Goal: Task Accomplishment & Management: Use online tool/utility

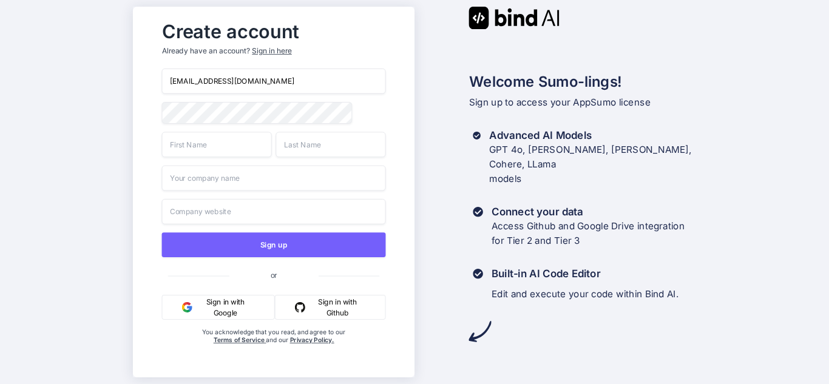
type input "[EMAIL_ADDRESS][DOMAIN_NAME]"
click at [223, 149] on input "text" at bounding box center [216, 144] width 110 height 25
type input "omotosho"
click at [315, 146] on input "text" at bounding box center [331, 144] width 110 height 25
type input "oladeji"
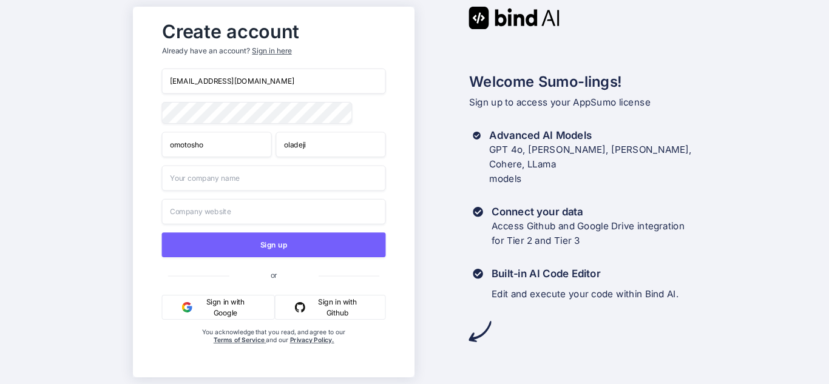
click at [260, 182] on input "text" at bounding box center [273, 178] width 224 height 25
type input "MAXMARK AGENCY"
click at [250, 214] on input "text" at bounding box center [273, 211] width 224 height 25
type input "w"
type input "[DOMAIN_NAME]"
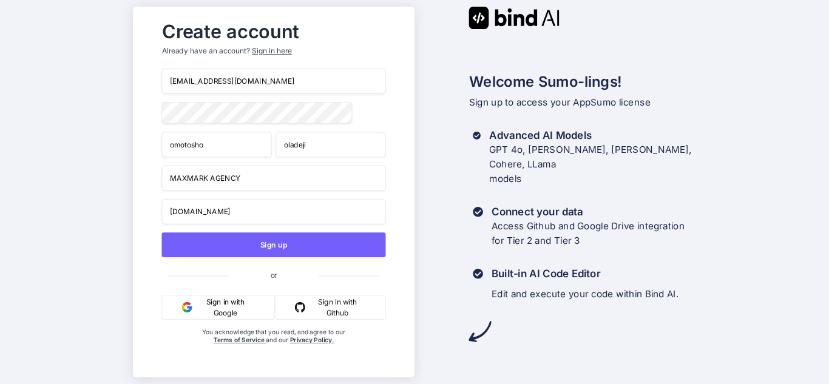
click at [107, 119] on div "Create account Already have an account? Sign in here [EMAIL_ADDRESS][DOMAIN_NAM…" at bounding box center [414, 192] width 829 height 384
click at [705, 124] on div "Create account Already have an account? Sign in here [EMAIL_ADDRESS][DOMAIN_NAM…" at bounding box center [414, 192] width 829 height 384
click at [134, 115] on div "Create account Already have an account? Sign in here [EMAIL_ADDRESS][DOMAIN_NAM…" at bounding box center [274, 192] width 282 height 371
click at [143, 130] on div "Create account Already have an account? Sign in here [EMAIL_ADDRESS][DOMAIN_NAM…" at bounding box center [274, 192] width 282 height 371
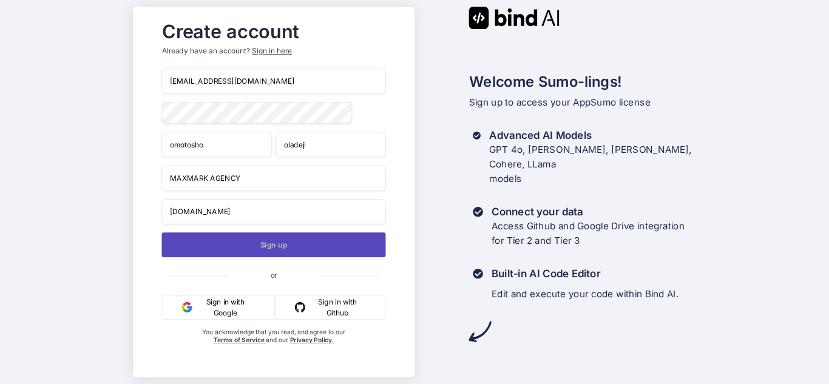
click at [311, 247] on button "Sign up" at bounding box center [273, 244] width 224 height 25
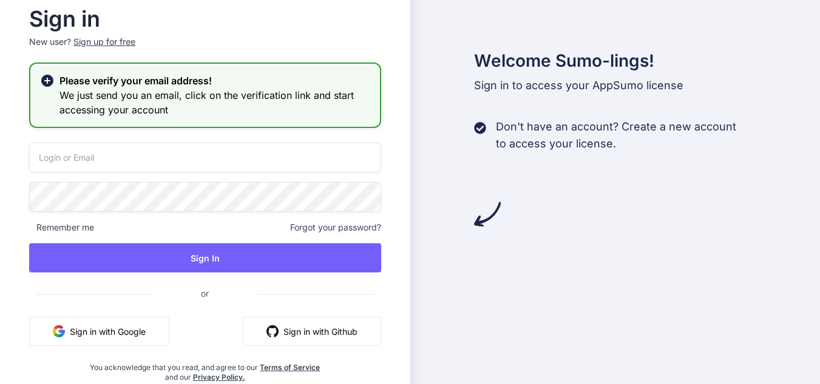
click at [84, 160] on input "email" at bounding box center [205, 158] width 352 height 30
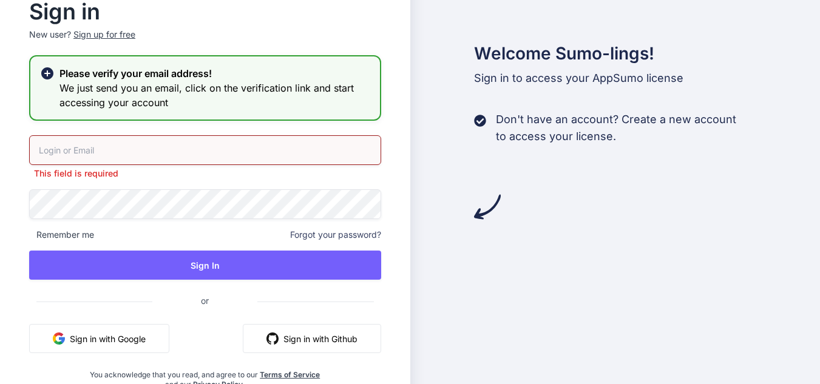
click at [126, 154] on input "email" at bounding box center [205, 150] width 352 height 30
type input "[EMAIL_ADDRESS][DOMAIN_NAME]"
click at [445, 267] on div "Welcome Sumo-lings! Sign in to access your AppSumo license Don't have an accoun…" at bounding box center [615, 191] width 410 height 453
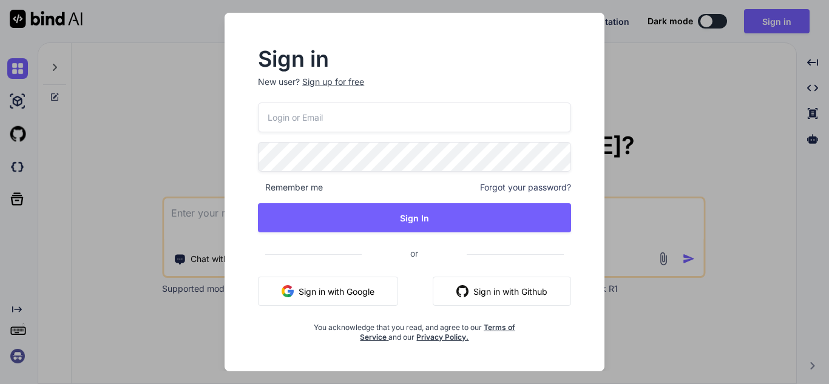
click at [372, 126] on input "email" at bounding box center [414, 118] width 313 height 30
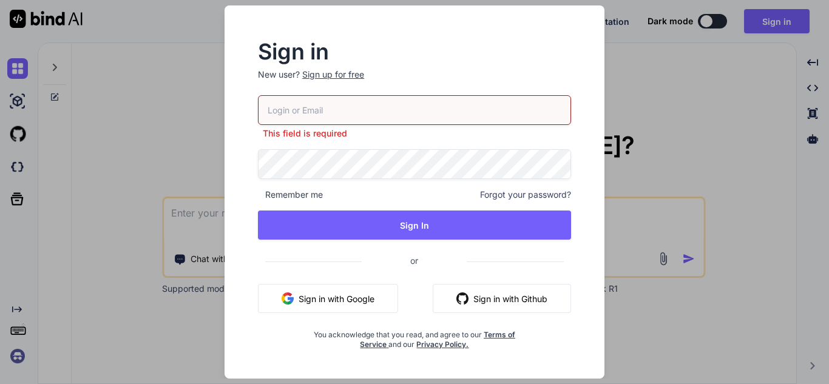
click at [355, 113] on input "email" at bounding box center [414, 110] width 313 height 30
type input "[EMAIL_ADDRESS][DOMAIN_NAME]"
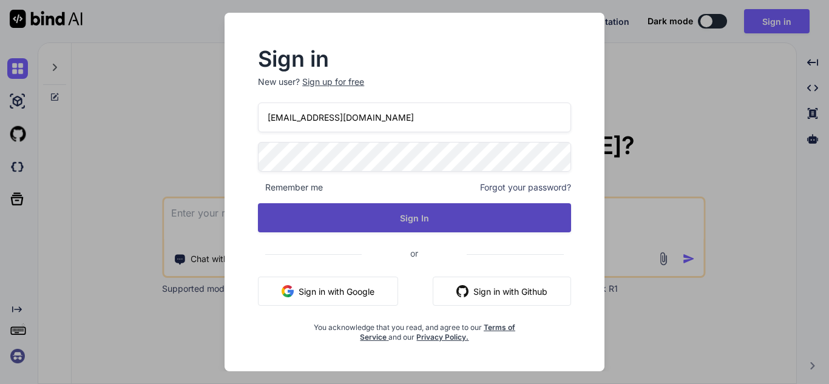
click at [451, 228] on button "Sign In" at bounding box center [414, 217] width 313 height 29
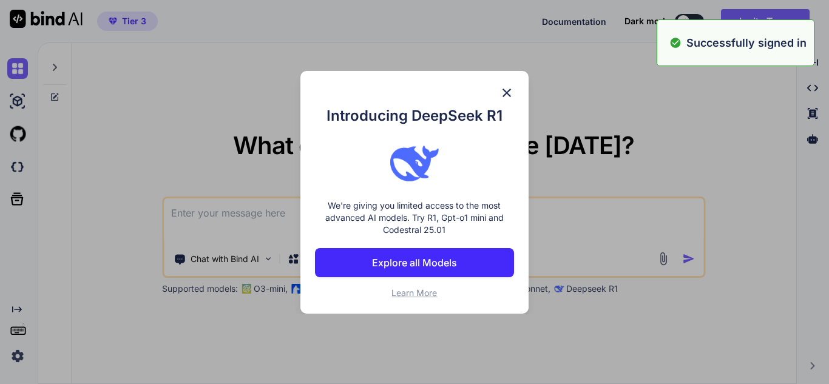
click at [517, 78] on div "Introducing DeepSeek R1 We're giving you limited access to the most advanced AI…" at bounding box center [414, 192] width 228 height 243
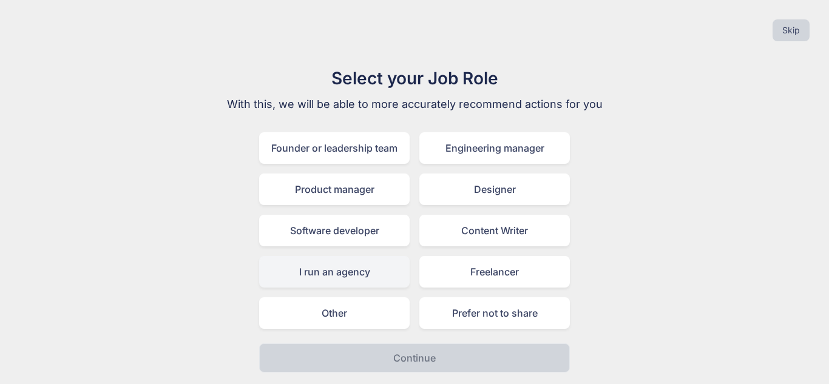
click at [371, 280] on div "I run an agency" at bounding box center [334, 272] width 151 height 32
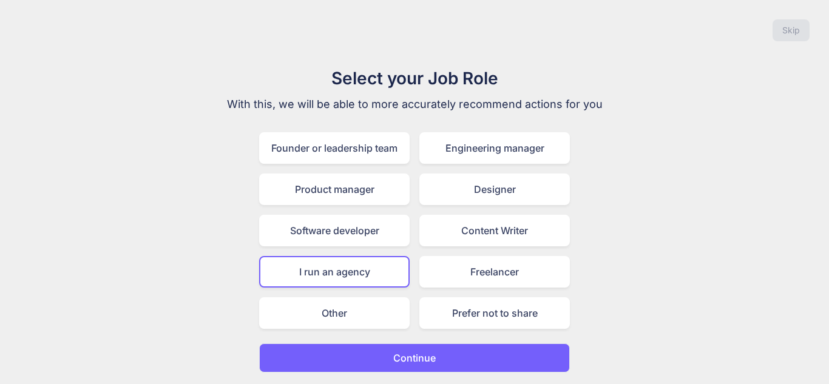
click at [520, 356] on button "Continue" at bounding box center [414, 357] width 311 height 29
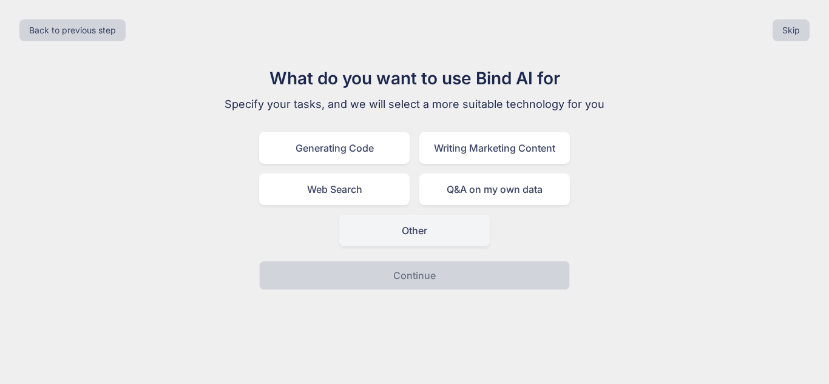
click at [456, 232] on div "Other" at bounding box center [414, 231] width 151 height 32
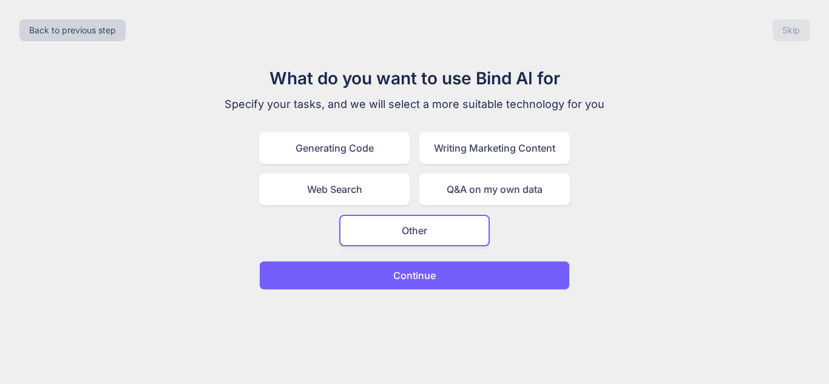
click at [506, 278] on button "Continue" at bounding box center [414, 275] width 311 height 29
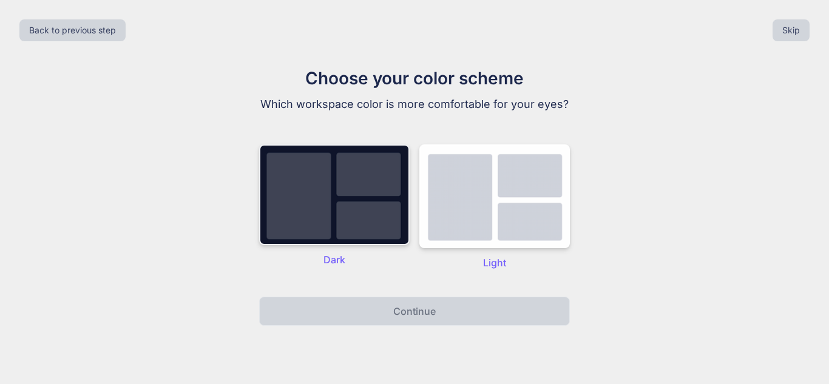
click at [367, 205] on img at bounding box center [334, 194] width 151 height 101
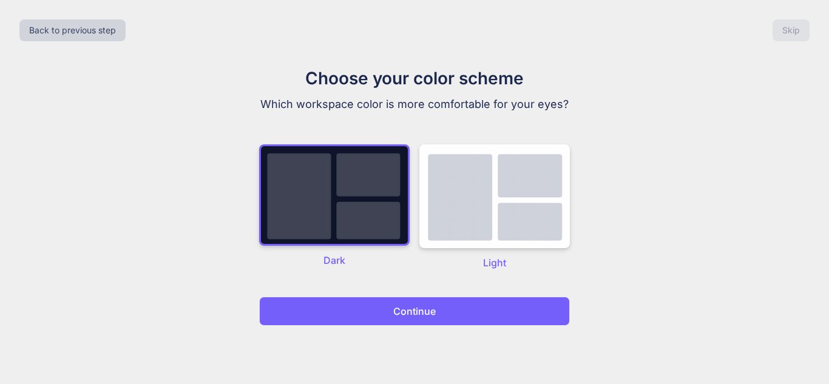
drag, startPoint x: 445, startPoint y: 304, endPoint x: 470, endPoint y: 314, distance: 26.9
click at [447, 304] on button "Continue" at bounding box center [414, 311] width 311 height 29
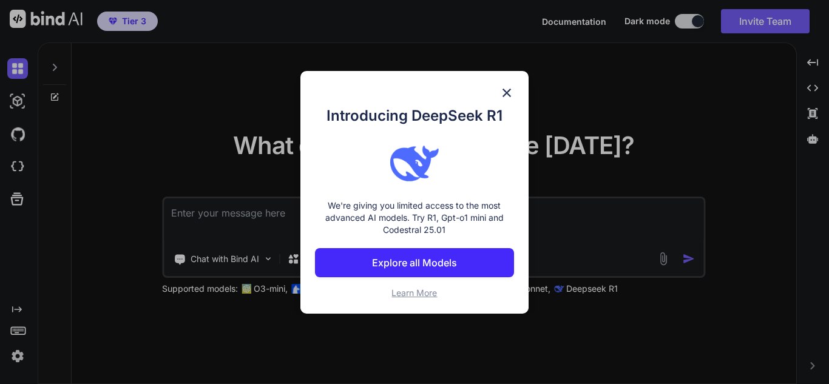
click at [507, 92] on img at bounding box center [506, 93] width 15 height 15
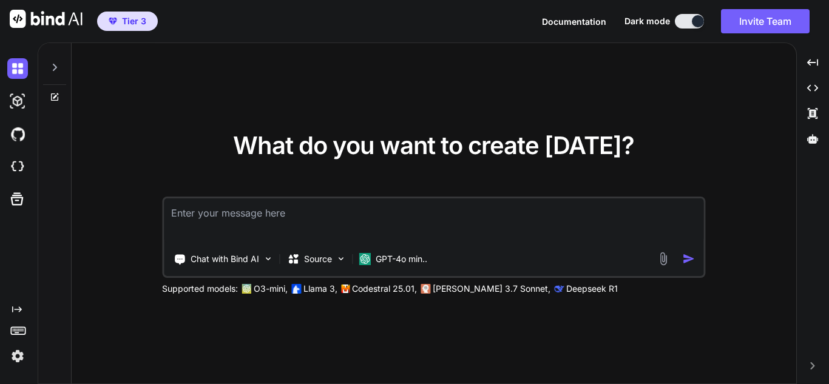
click at [676, 19] on button at bounding box center [689, 21] width 29 height 15
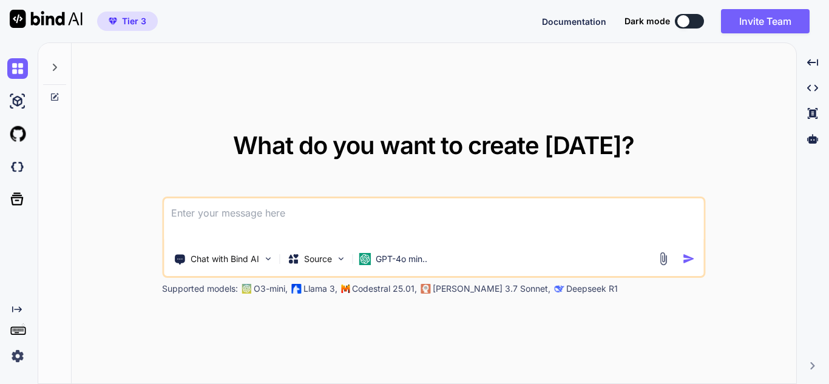
click at [680, 21] on div at bounding box center [683, 21] width 12 height 12
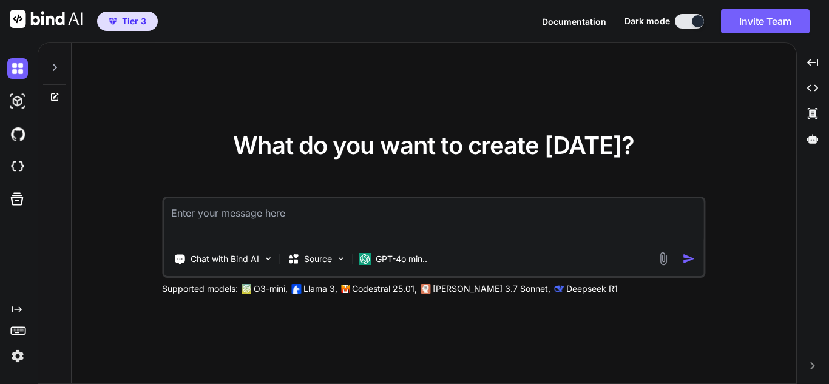
click at [127, 25] on span "Tier 3" at bounding box center [134, 21] width 24 height 12
click at [55, 67] on icon at bounding box center [55, 68] width 10 height 10
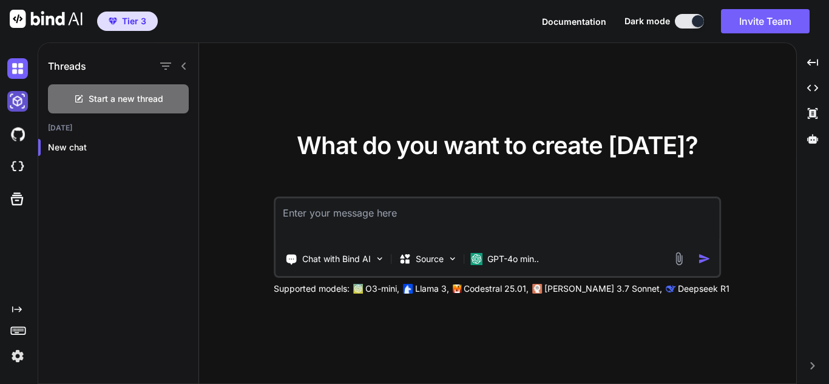
click at [19, 95] on img at bounding box center [17, 101] width 21 height 21
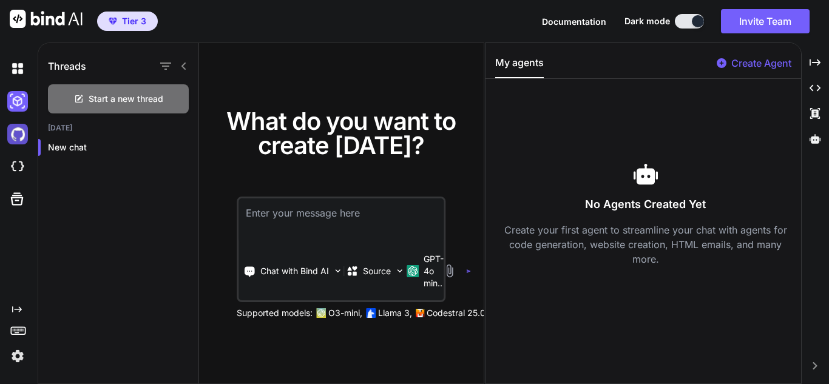
click at [15, 137] on img at bounding box center [17, 134] width 21 height 21
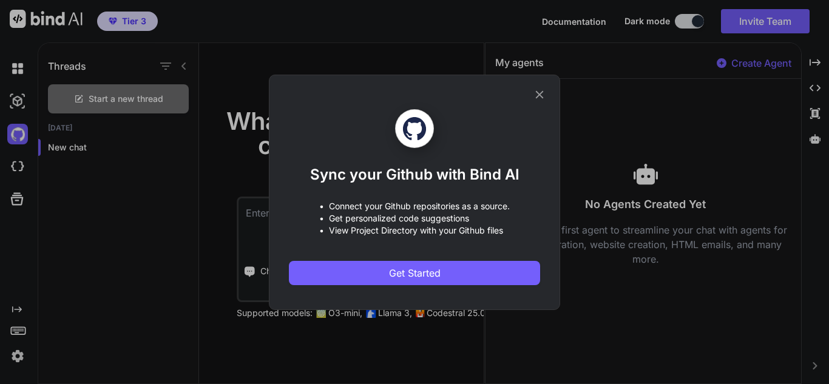
click at [536, 93] on icon at bounding box center [539, 94] width 13 height 13
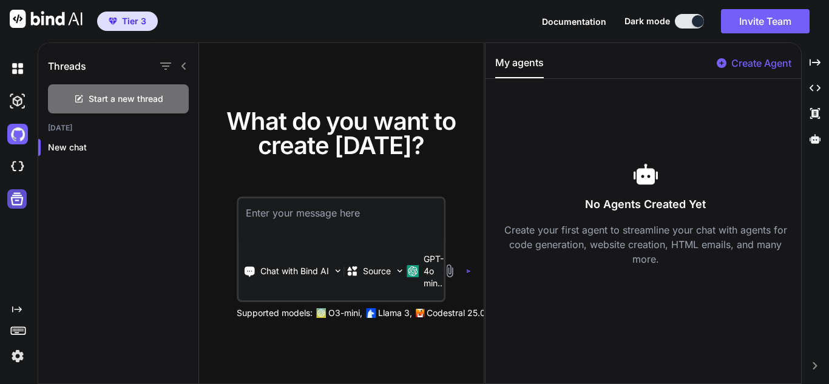
click at [8, 200] on div at bounding box center [16, 198] width 19 height 19
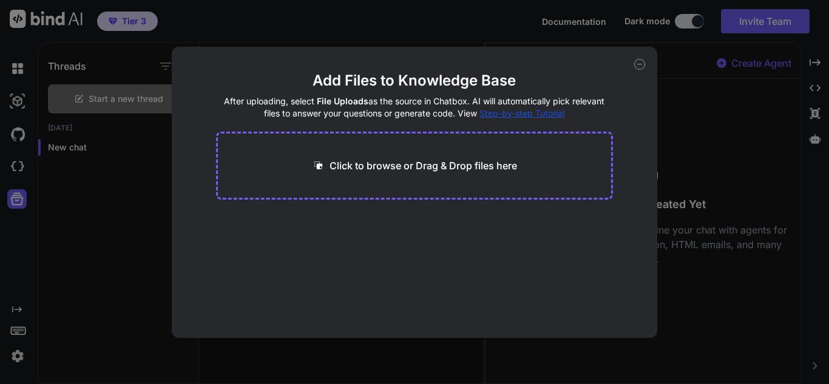
click at [640, 64] on icon at bounding box center [640, 64] width 4 height 0
type textarea "x"
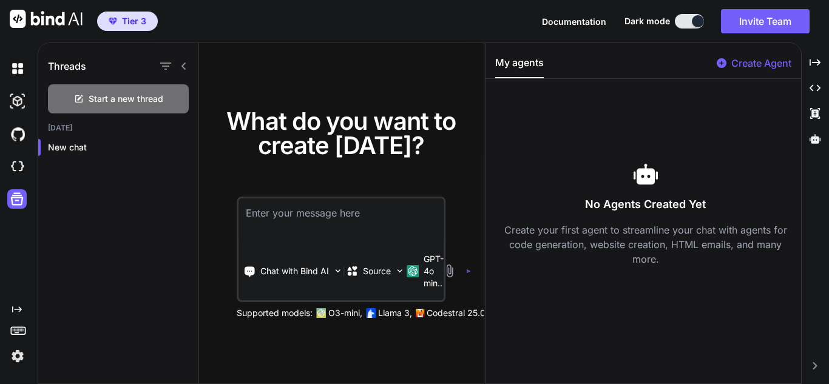
click at [18, 359] on img at bounding box center [17, 356] width 21 height 21
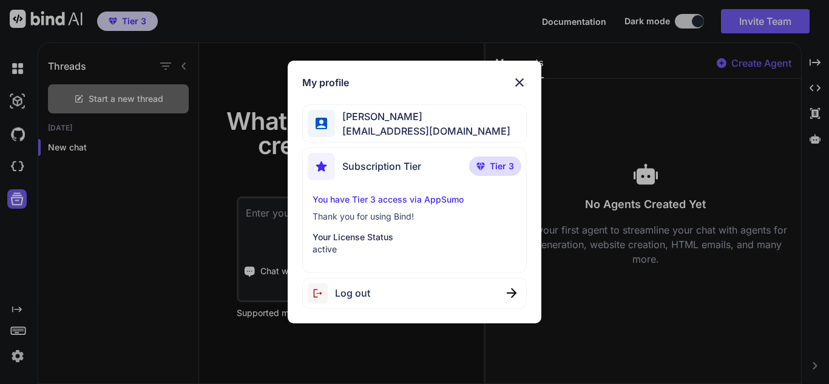
click at [523, 83] on img at bounding box center [519, 82] width 15 height 15
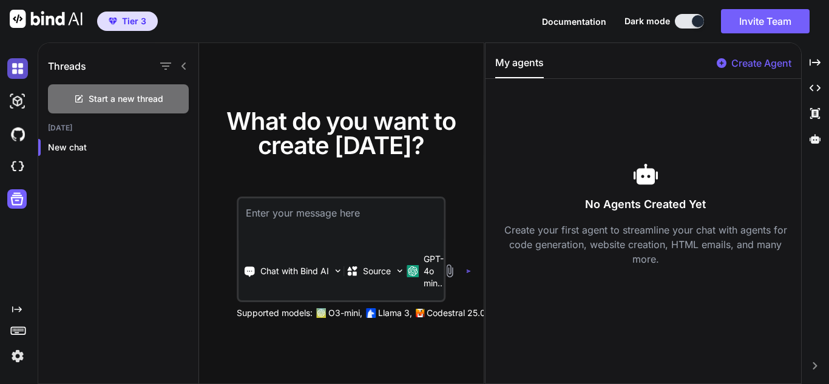
click at [11, 69] on img at bounding box center [17, 68] width 21 height 21
click at [12, 133] on img at bounding box center [17, 134] width 21 height 21
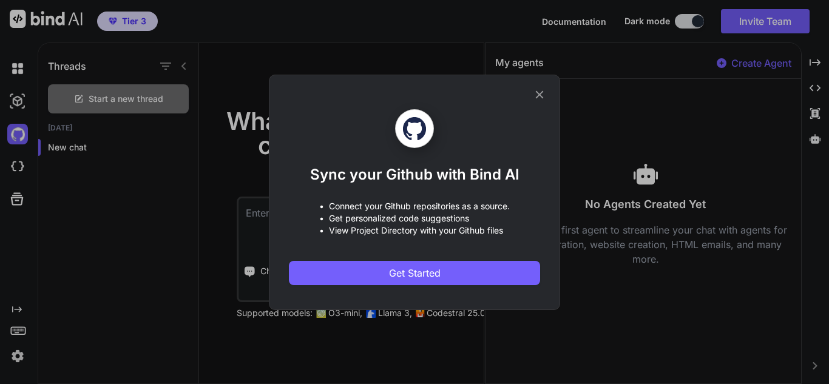
click at [538, 96] on icon at bounding box center [540, 94] width 8 height 8
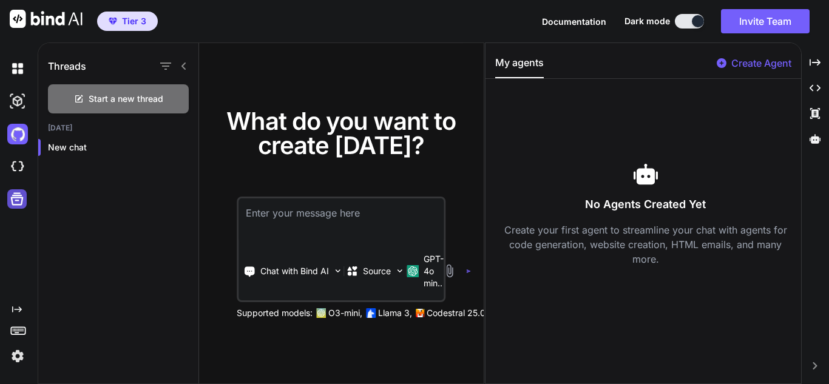
click at [18, 198] on icon at bounding box center [16, 199] width 17 height 17
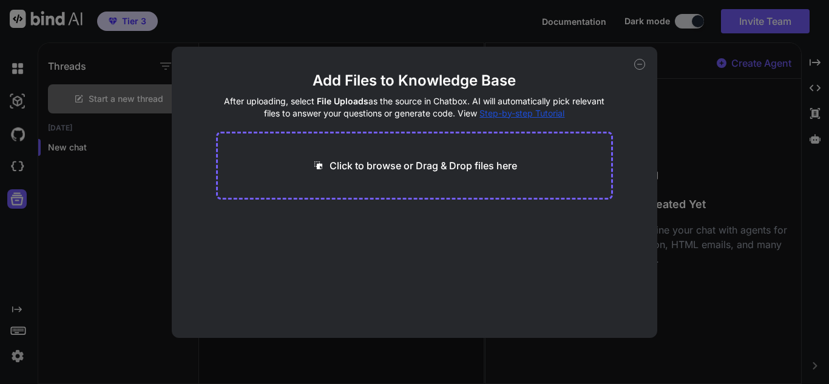
click at [638, 67] on icon at bounding box center [639, 64] width 11 height 11
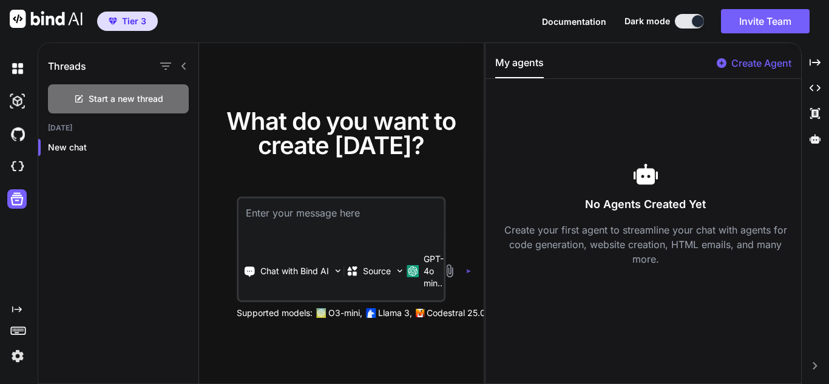
click at [16, 331] on rect at bounding box center [15, 331] width 1 height 1
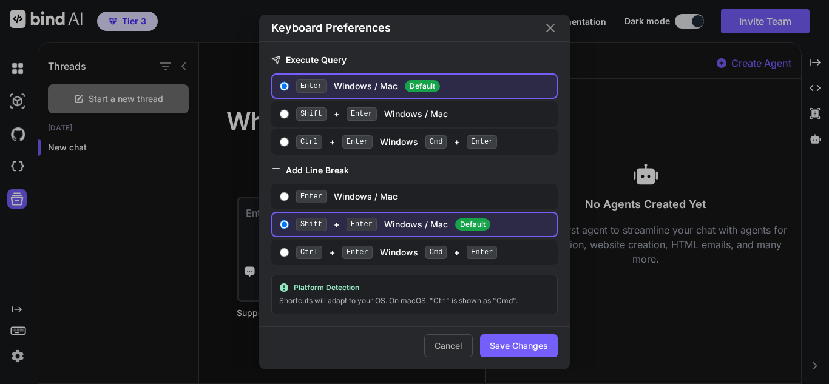
click at [548, 31] on icon "Close" at bounding box center [550, 28] width 8 height 8
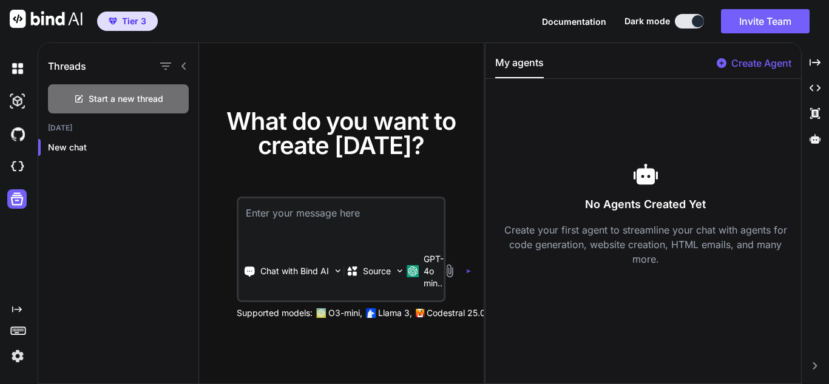
click at [66, 20] on img at bounding box center [46, 19] width 73 height 18
click at [32, 18] on img at bounding box center [46, 19] width 73 height 18
click at [33, 18] on img at bounding box center [46, 19] width 73 height 18
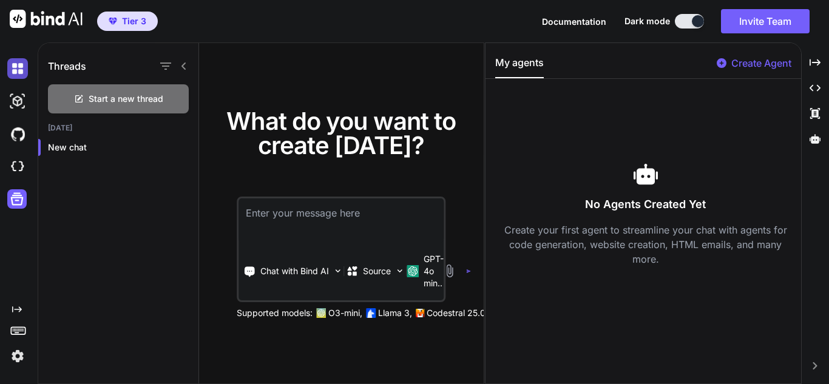
click at [21, 70] on img at bounding box center [17, 68] width 21 height 21
click at [773, 21] on button "Invite Team" at bounding box center [765, 21] width 89 height 24
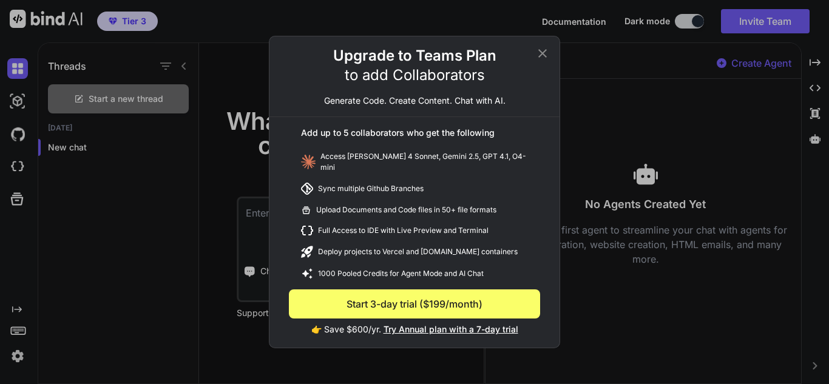
click at [542, 59] on icon at bounding box center [542, 53] width 15 height 15
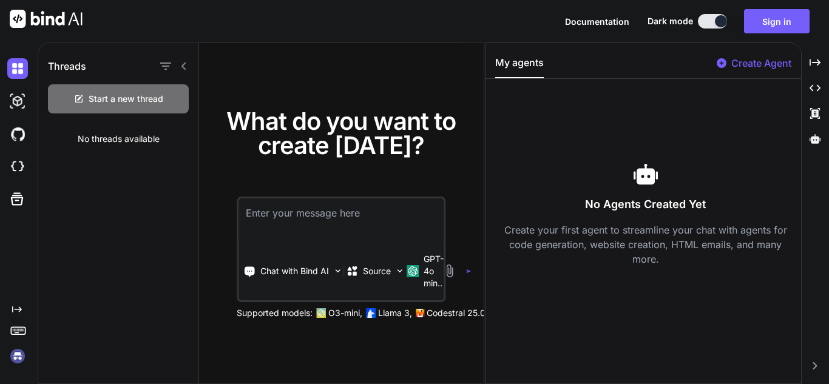
click at [771, 67] on p "Create Agent" at bounding box center [761, 63] width 60 height 15
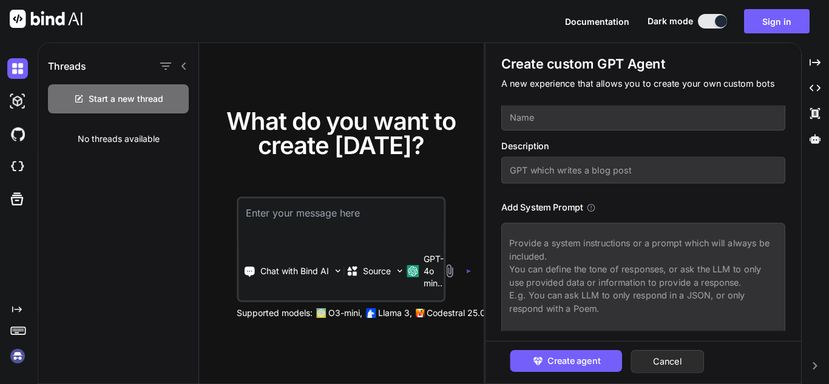
scroll to position [39, 0]
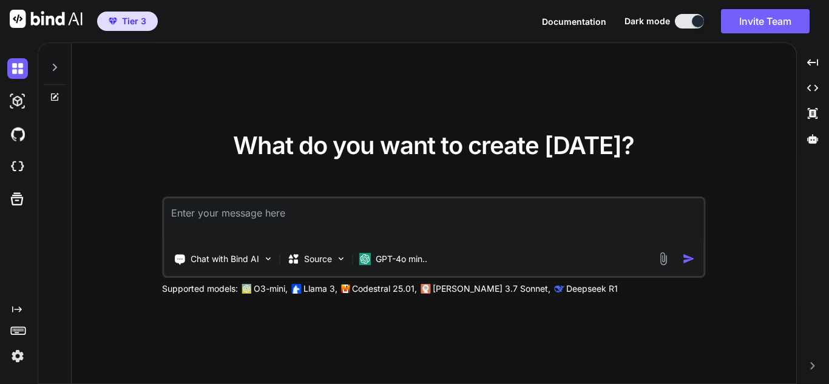
type textarea "x"
click at [463, 83] on div "What do you want to create today? Chat with Bind AI Source GPT-4o min.. Support…" at bounding box center [434, 214] width 725 height 342
click at [250, 262] on p "Chat with Bind AI" at bounding box center [225, 259] width 69 height 12
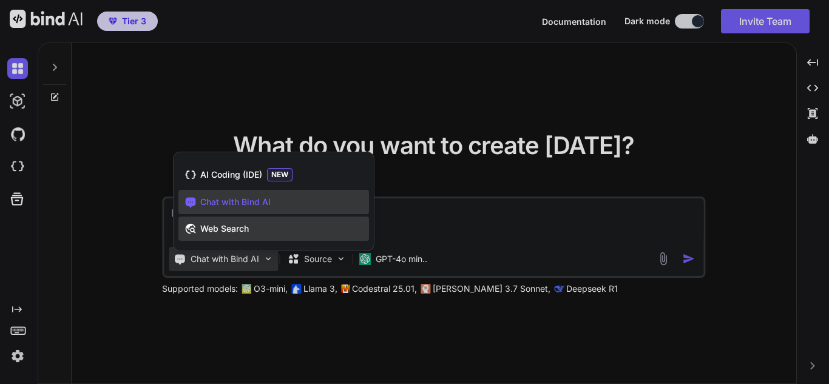
click at [227, 226] on span "Web Search" at bounding box center [224, 229] width 49 height 12
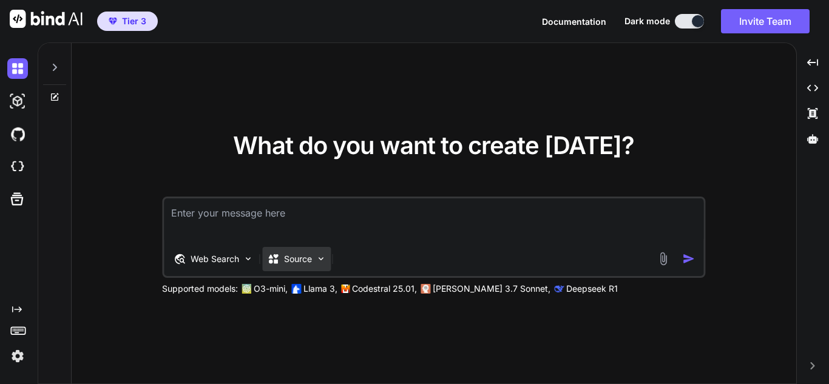
click at [302, 256] on p "Source" at bounding box center [298, 259] width 28 height 12
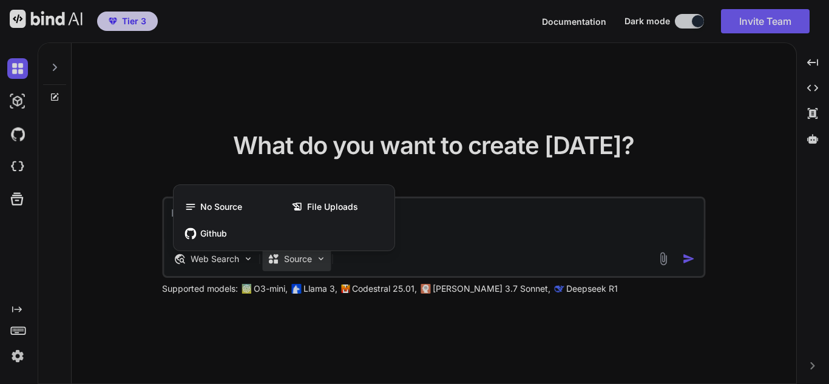
click at [211, 144] on div at bounding box center [414, 192] width 829 height 384
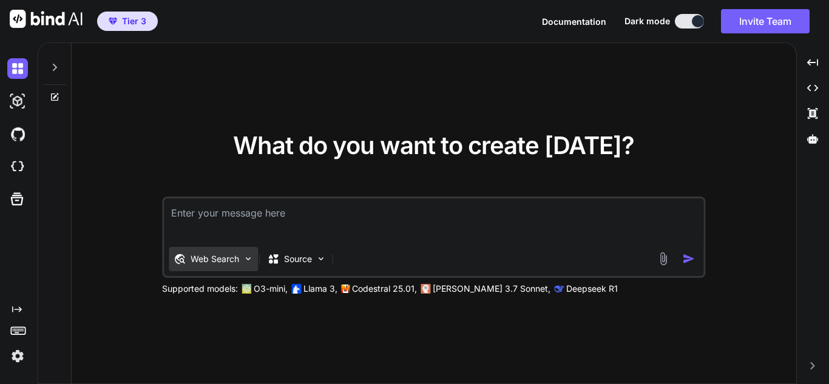
click at [210, 266] on div "Web Search" at bounding box center [213, 259] width 89 height 24
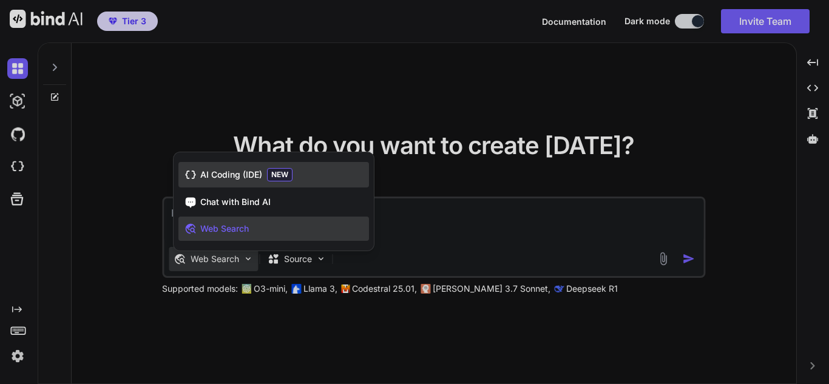
click at [224, 170] on span "AI Coding (IDE)" at bounding box center [231, 175] width 62 height 12
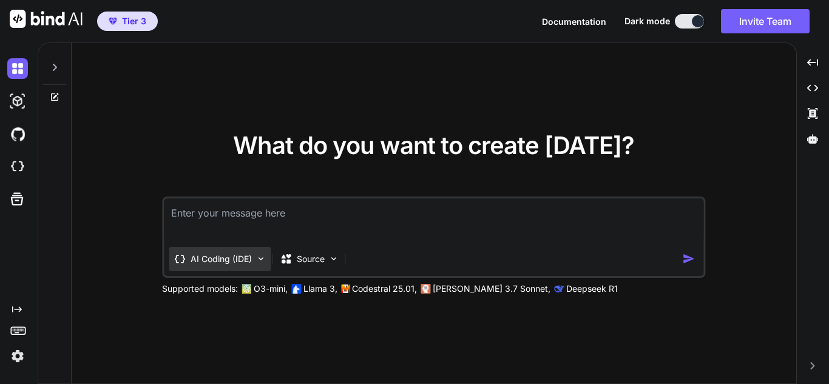
click at [218, 261] on p "AI Coding (IDE)" at bounding box center [221, 259] width 61 height 12
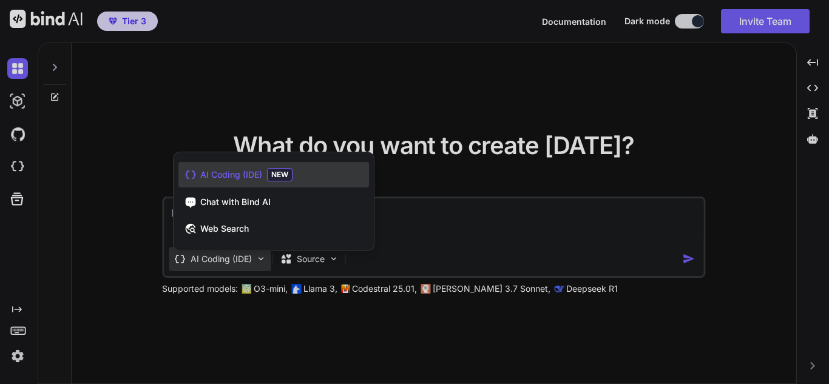
click at [195, 115] on div at bounding box center [414, 192] width 829 height 384
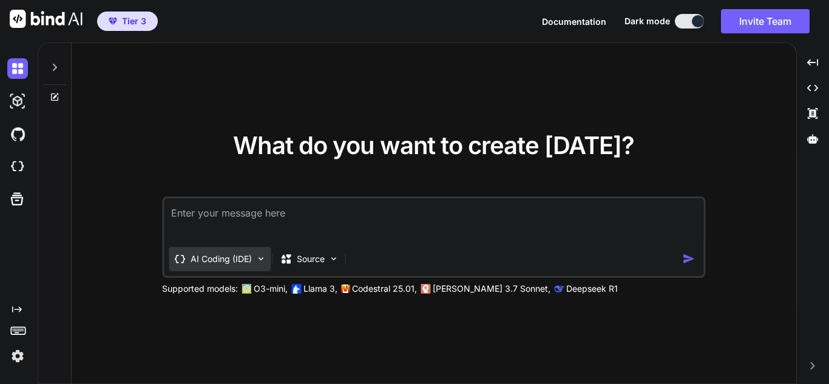
click at [225, 256] on p "AI Coding (IDE)" at bounding box center [221, 259] width 61 height 12
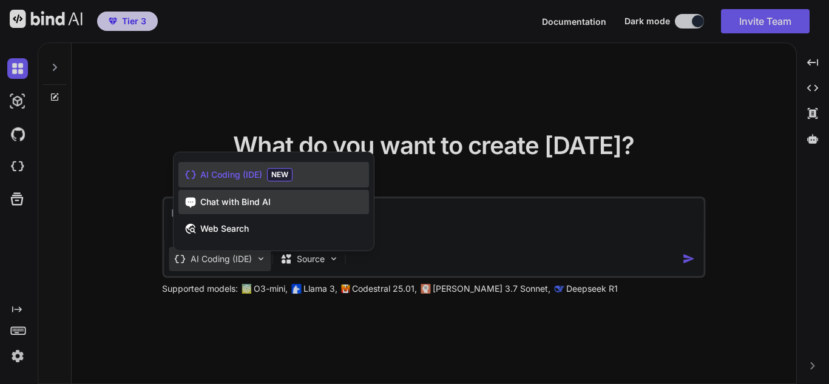
click at [239, 204] on span "Chat with Bind AI" at bounding box center [235, 202] width 70 height 12
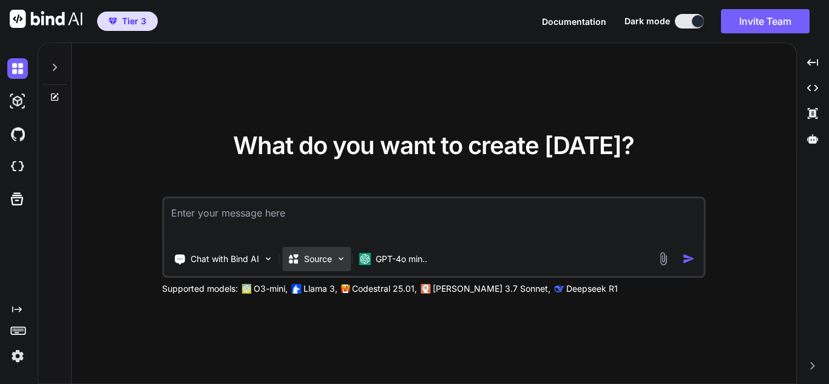
click at [344, 259] on img at bounding box center [341, 259] width 10 height 10
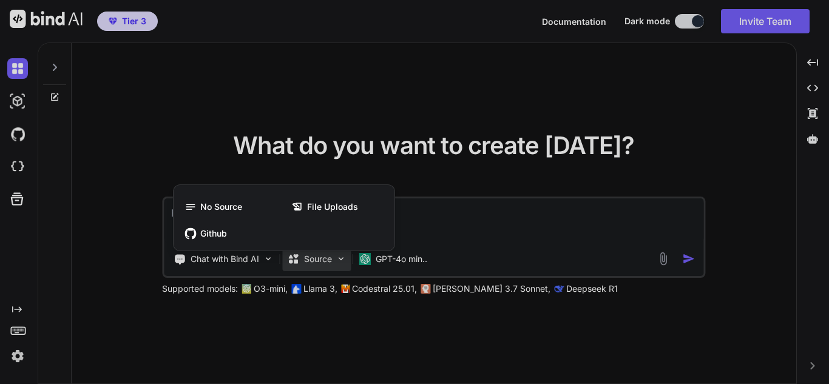
click at [210, 144] on div at bounding box center [414, 192] width 829 height 384
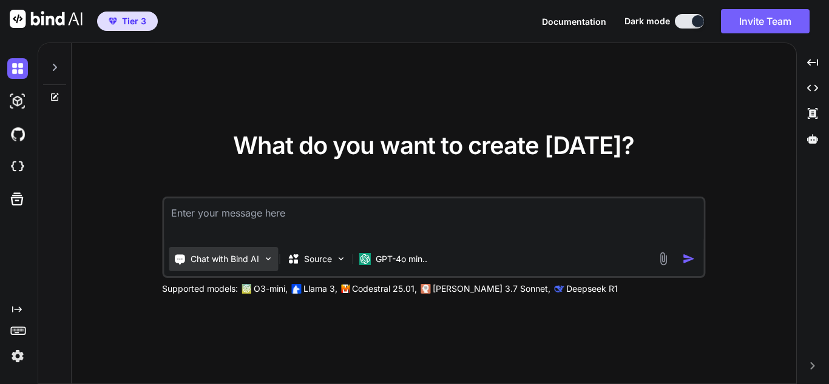
click at [237, 256] on p "Chat with Bind AI" at bounding box center [225, 259] width 69 height 12
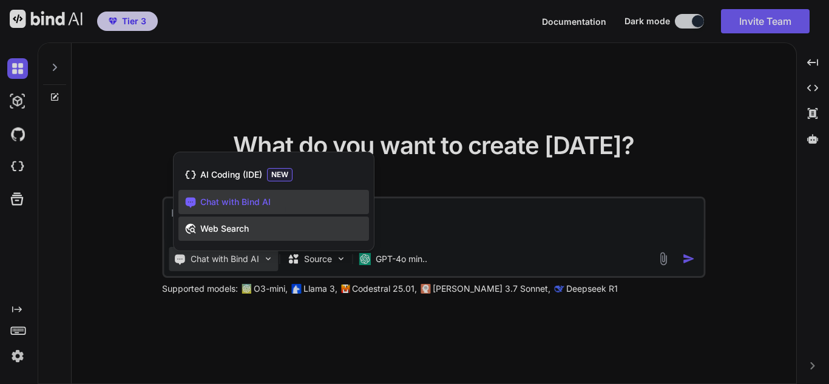
click at [235, 232] on span "Web Search" at bounding box center [224, 229] width 49 height 12
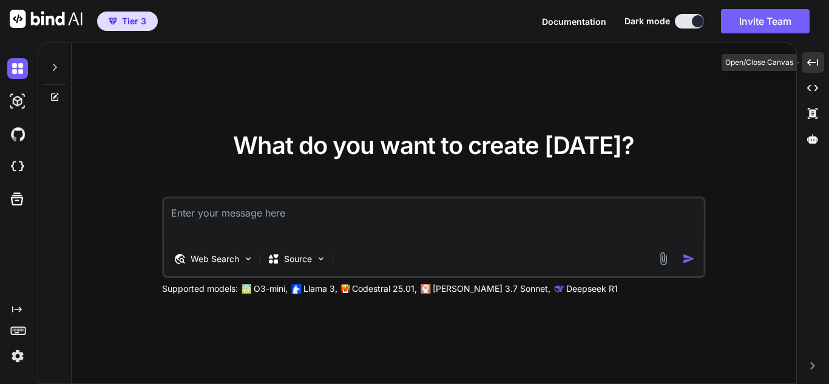
click at [814, 58] on icon "Created with Pixso." at bounding box center [812, 62] width 11 height 11
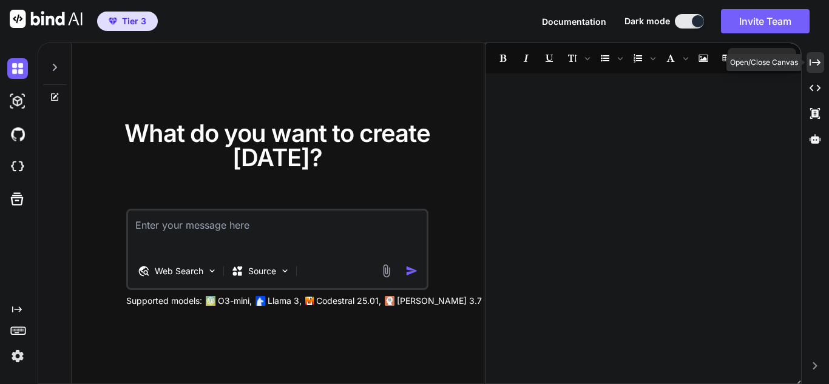
click at [815, 58] on icon "Created with Pixso." at bounding box center [815, 62] width 11 height 11
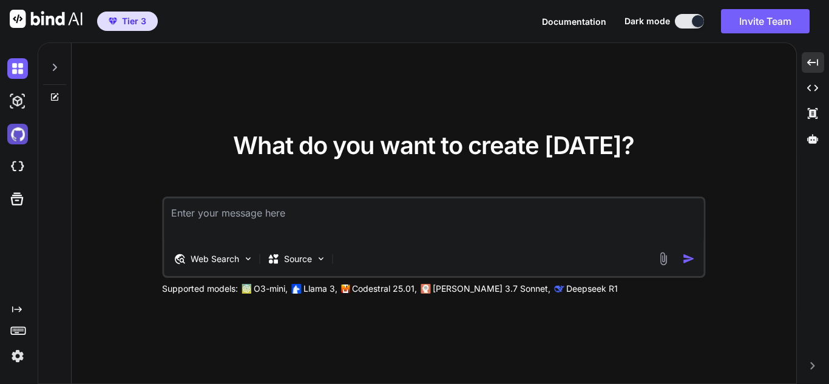
click at [21, 137] on img at bounding box center [17, 134] width 21 height 21
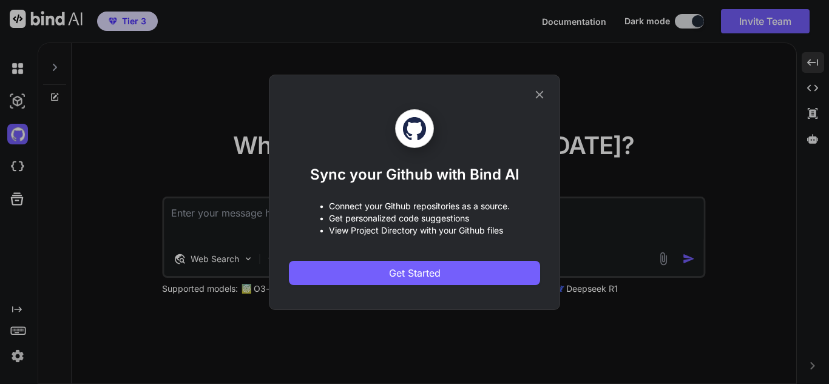
click at [538, 94] on icon at bounding box center [539, 94] width 13 height 13
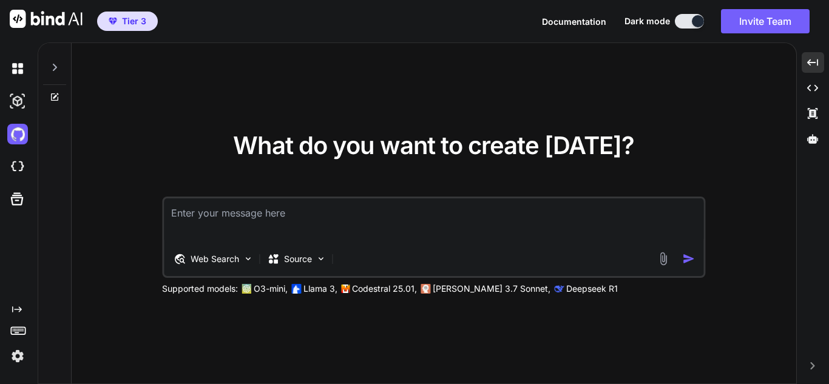
click at [17, 354] on img at bounding box center [17, 356] width 21 height 21
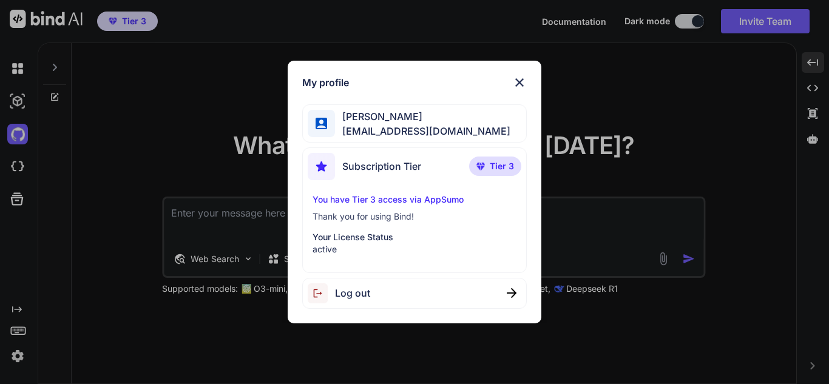
click at [339, 290] on span "Log out" at bounding box center [352, 293] width 35 height 15
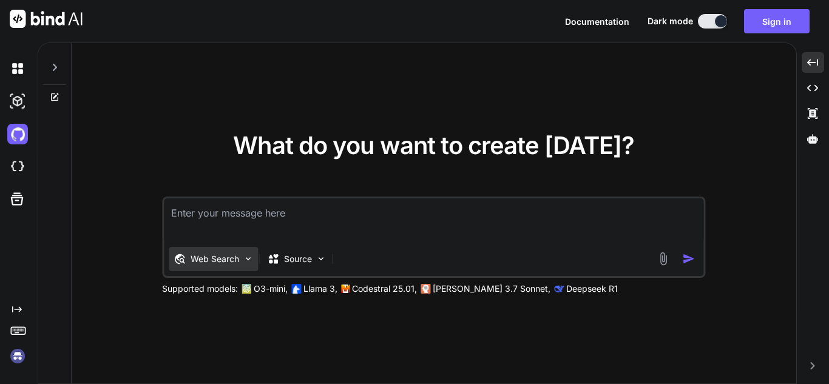
click at [243, 260] on img at bounding box center [248, 259] width 10 height 10
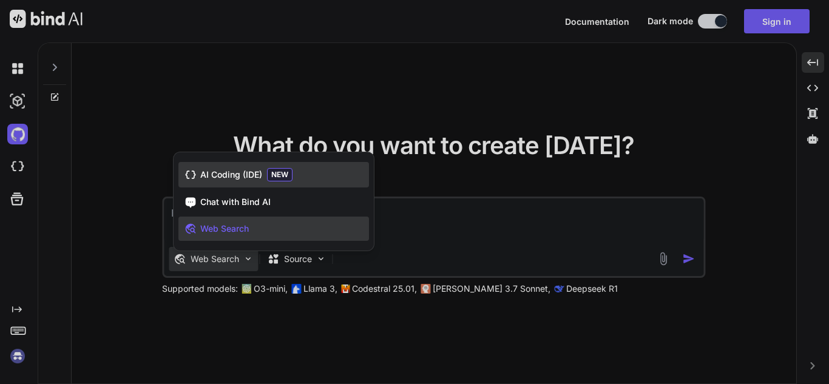
click at [244, 169] on span "AI Coding (IDE)" at bounding box center [231, 175] width 62 height 12
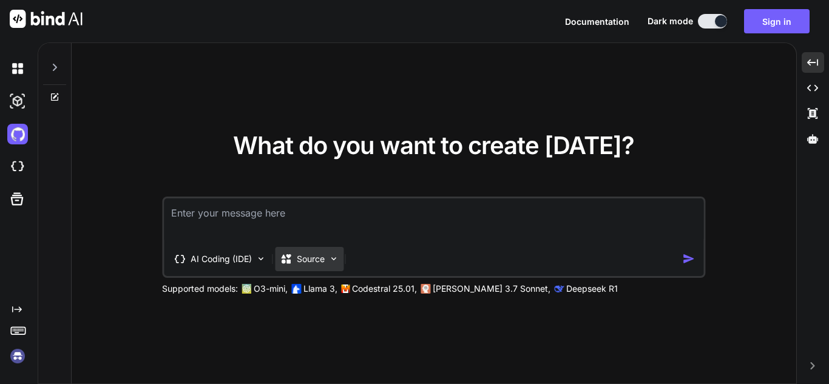
click at [335, 259] on img at bounding box center [333, 259] width 10 height 10
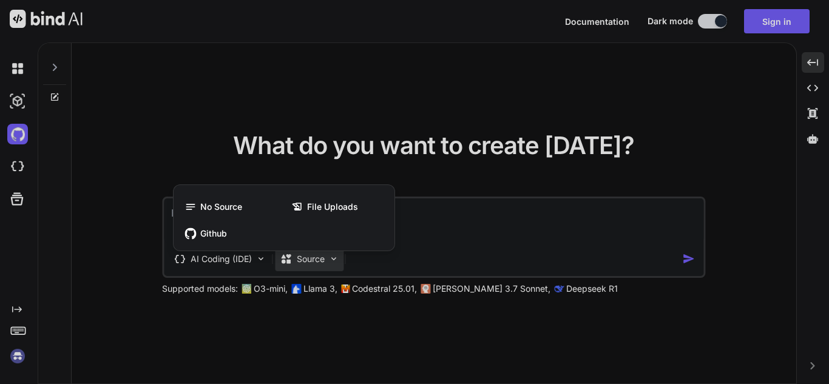
click at [201, 142] on div at bounding box center [414, 192] width 829 height 384
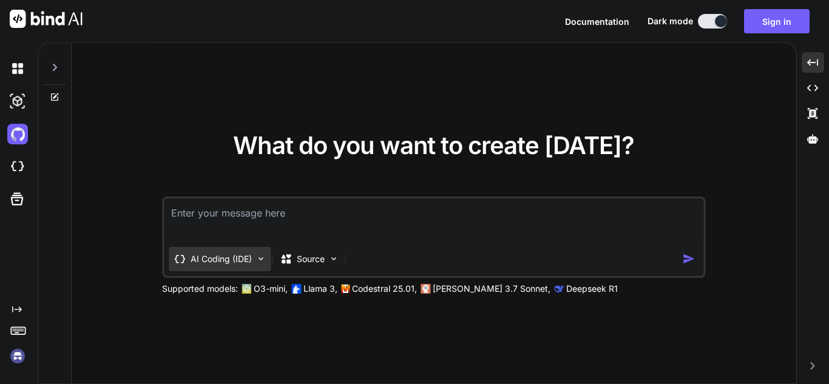
click at [258, 256] on img at bounding box center [261, 259] width 10 height 10
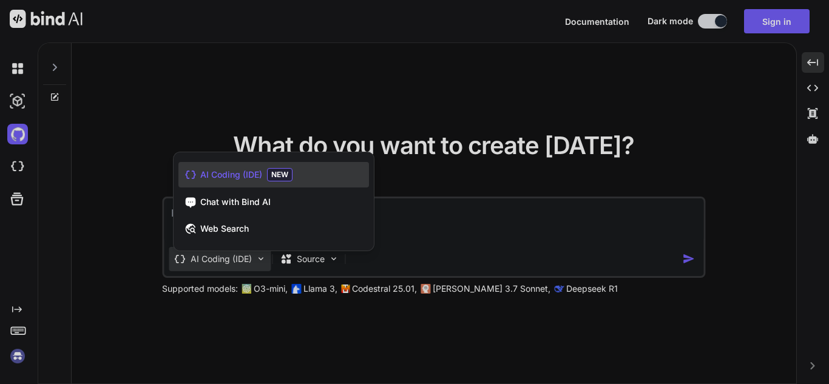
click at [239, 233] on span "Web Search" at bounding box center [224, 229] width 49 height 12
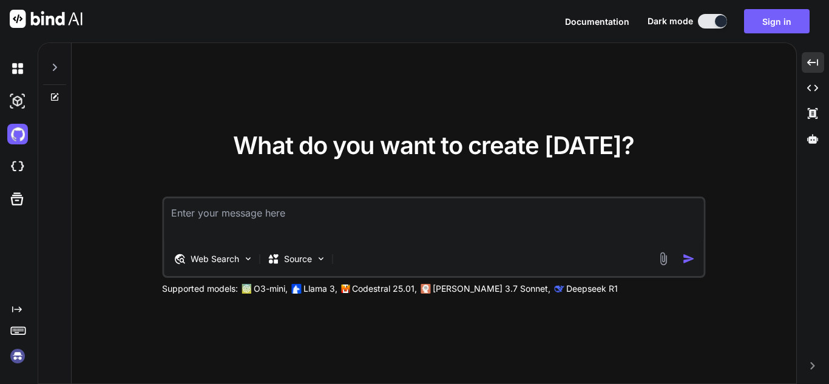
click at [201, 214] on textarea at bounding box center [434, 220] width 540 height 45
click at [257, 259] on div "Web Search" at bounding box center [213, 259] width 89 height 24
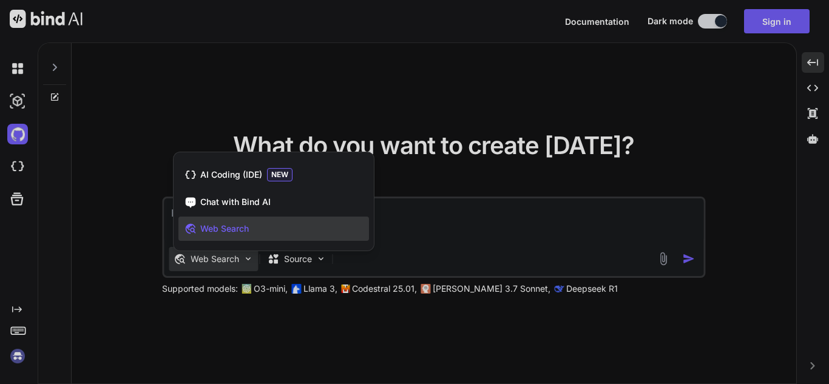
click at [163, 80] on div at bounding box center [414, 192] width 829 height 384
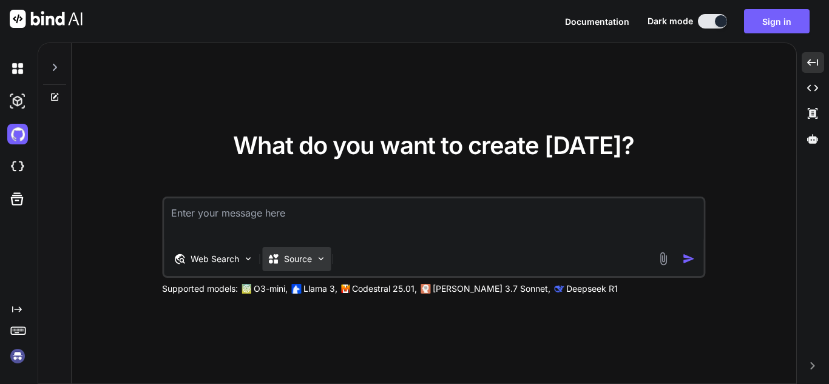
click at [322, 259] on img at bounding box center [321, 259] width 10 height 10
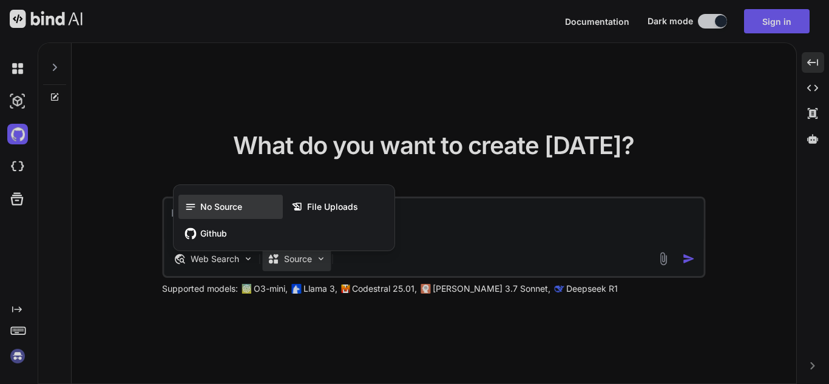
click at [228, 211] on span "No Source" at bounding box center [221, 207] width 42 height 12
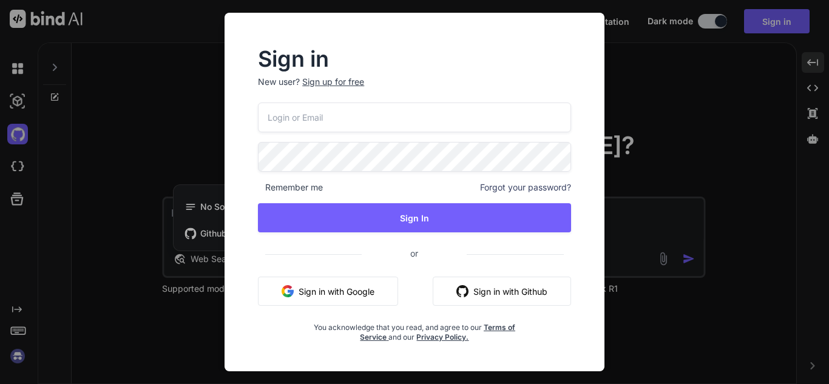
click at [168, 124] on div "Sign in New user? Sign up for free Remember me Forgot your password? Sign In or…" at bounding box center [414, 192] width 829 height 384
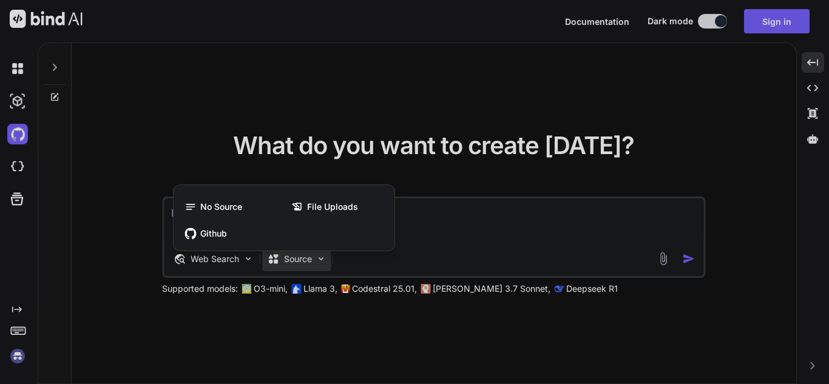
click at [509, 72] on div at bounding box center [414, 192] width 829 height 384
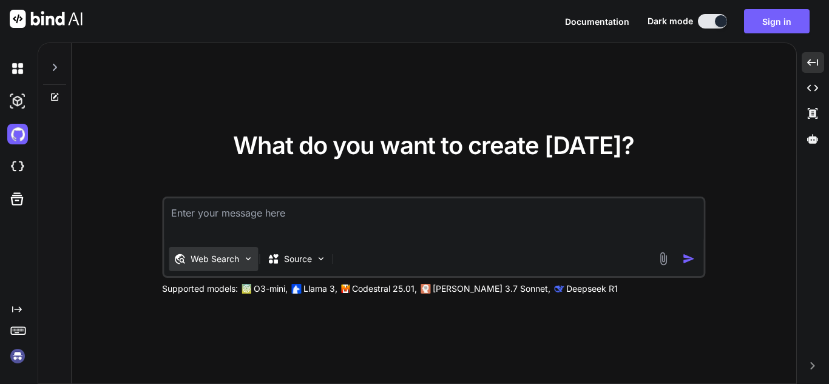
click at [249, 256] on img at bounding box center [248, 259] width 10 height 10
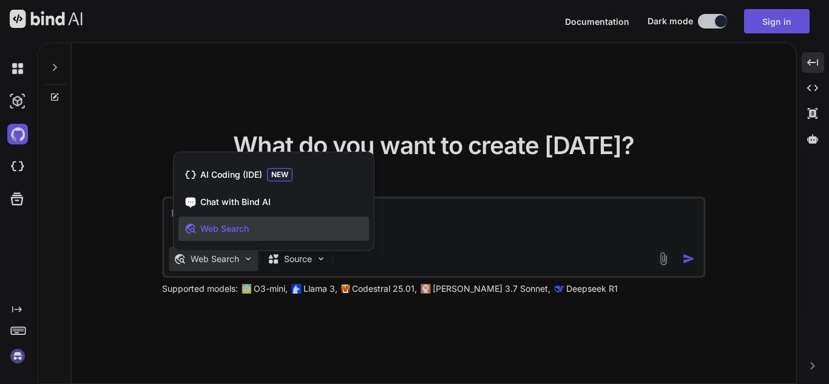
click at [144, 117] on div at bounding box center [414, 192] width 829 height 384
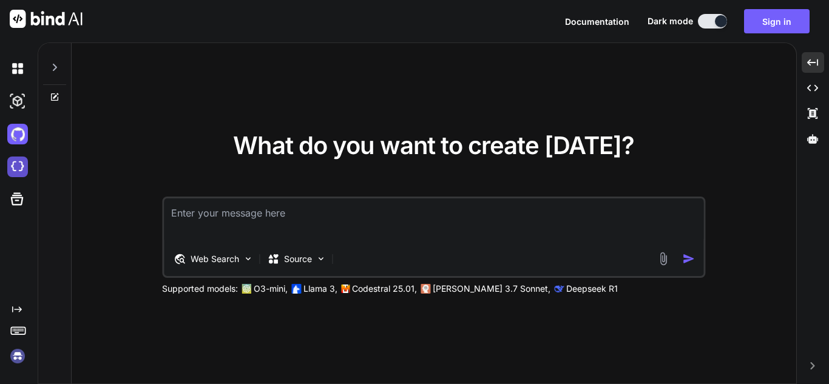
click at [18, 171] on img at bounding box center [17, 167] width 21 height 21
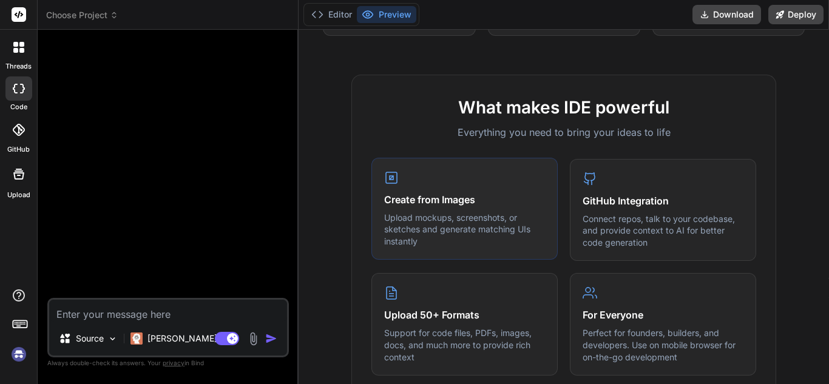
scroll to position [425, 0]
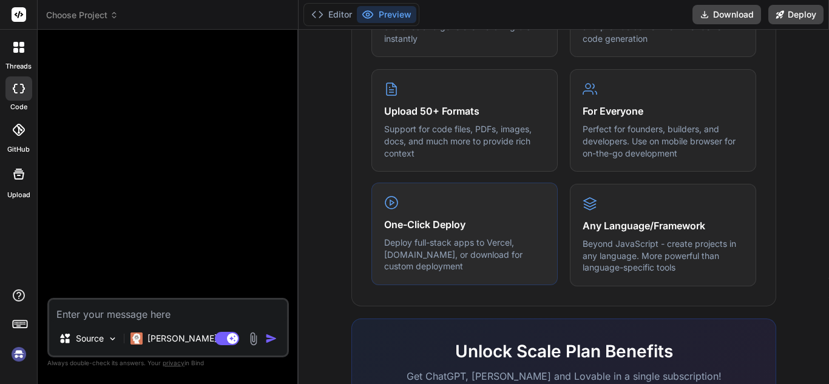
type textarea "x"
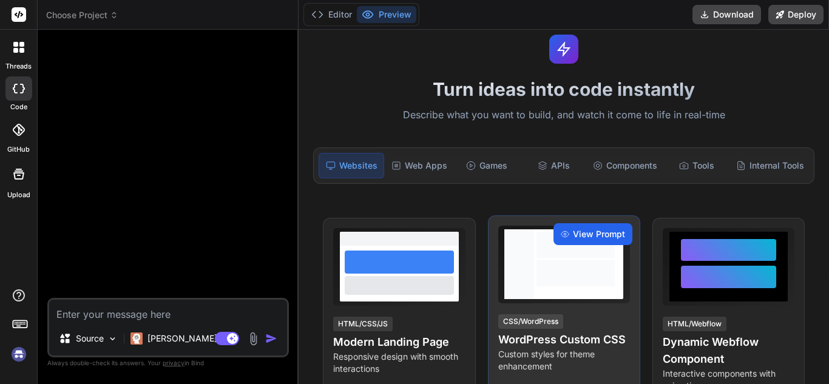
scroll to position [0, 0]
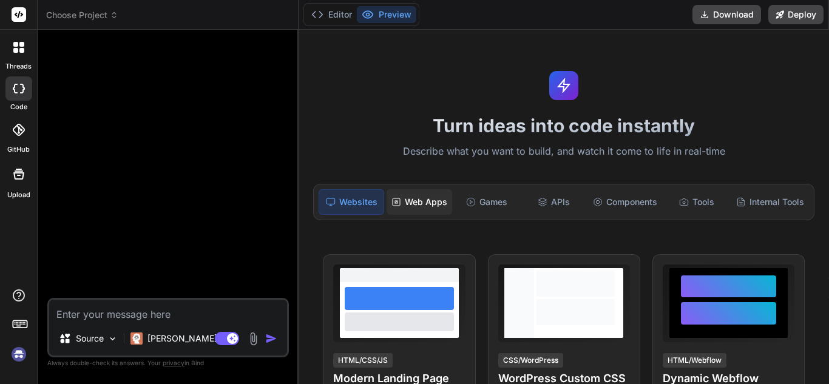
click at [430, 209] on div "Web Apps" at bounding box center [420, 201] width 66 height 25
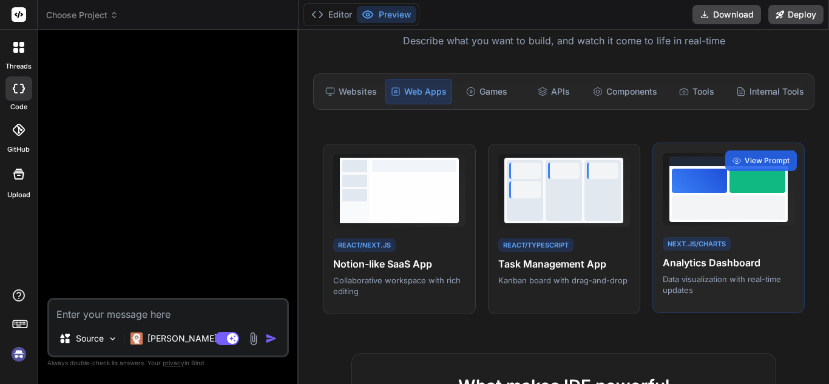
scroll to position [121, 0]
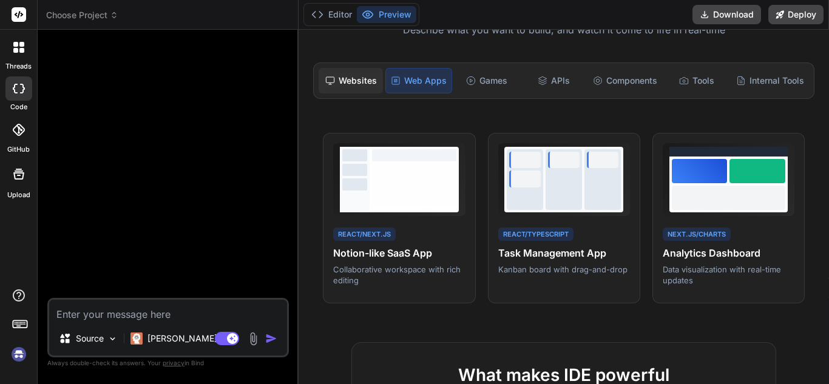
click at [351, 87] on div "Websites" at bounding box center [351, 80] width 64 height 25
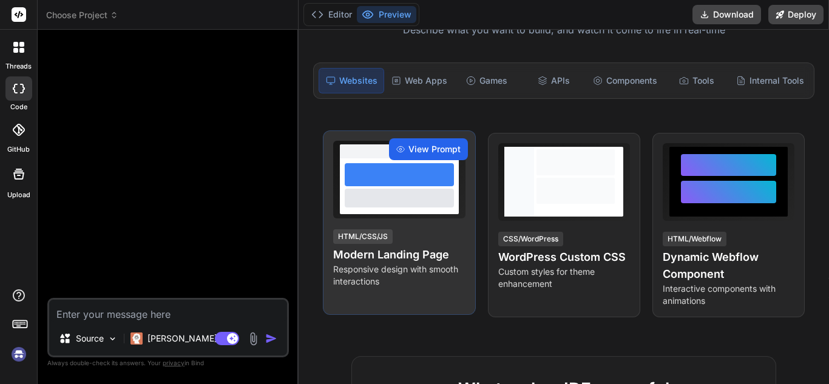
click at [429, 149] on span "View Prompt" at bounding box center [434, 149] width 52 height 12
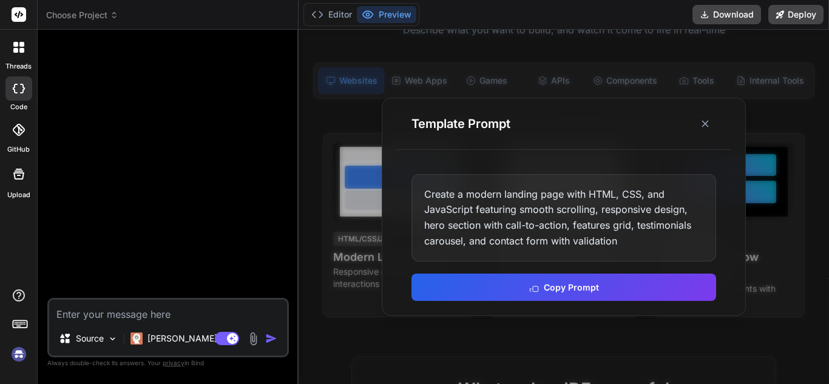
click at [708, 123] on icon at bounding box center [705, 124] width 12 height 12
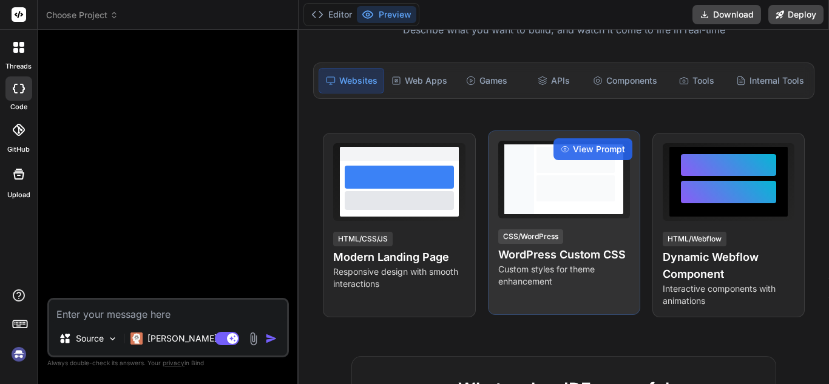
click at [558, 259] on h4 "WordPress Custom CSS" at bounding box center [564, 254] width 132 height 17
click at [610, 151] on span "View Prompt" at bounding box center [599, 149] width 52 height 12
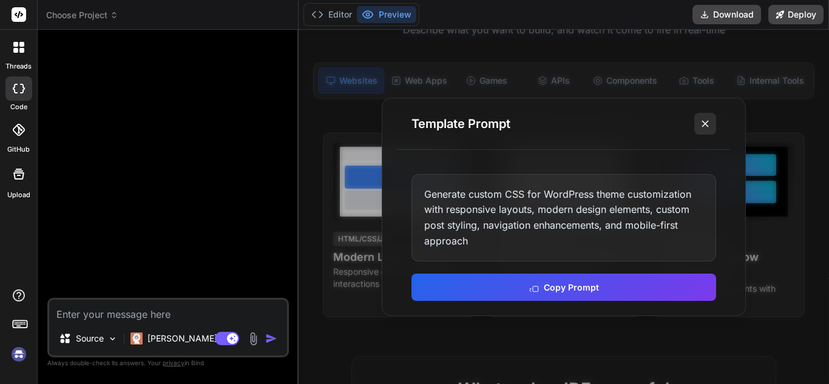
click at [700, 127] on icon at bounding box center [705, 124] width 12 height 12
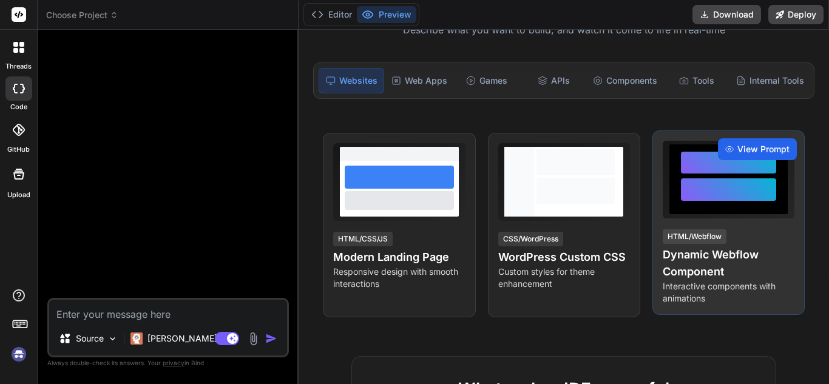
click at [757, 148] on span "View Prompt" at bounding box center [763, 149] width 52 height 12
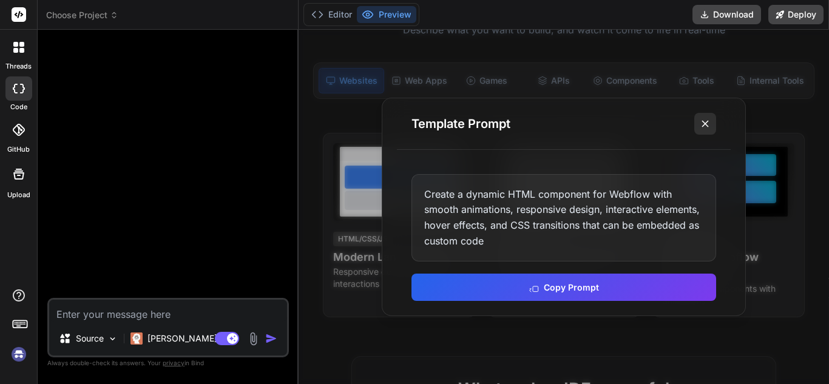
click at [705, 124] on line at bounding box center [705, 124] width 6 height 6
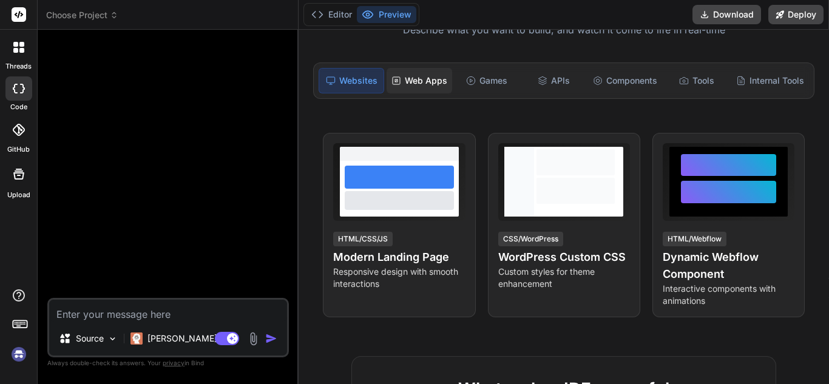
click at [421, 80] on div "Web Apps" at bounding box center [420, 80] width 66 height 25
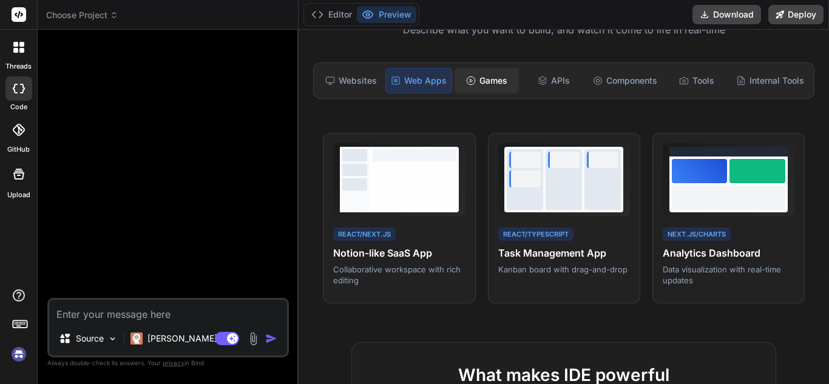
click at [471, 81] on icon at bounding box center [471, 81] width 10 height 10
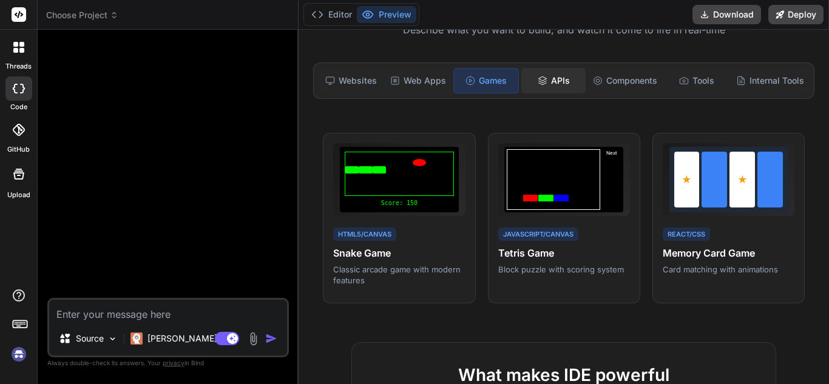
click at [538, 84] on icon at bounding box center [543, 81] width 10 height 10
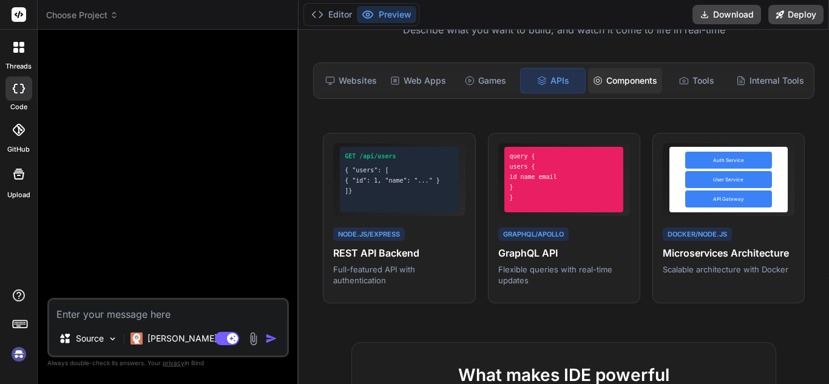
click at [618, 82] on div "Components" at bounding box center [625, 80] width 74 height 25
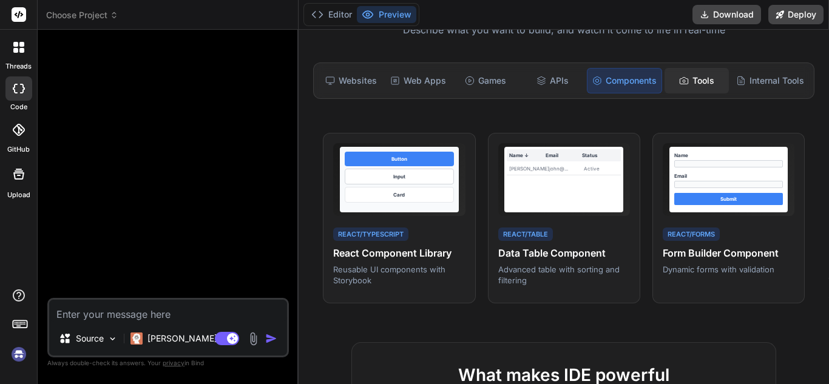
click at [686, 75] on div "Tools" at bounding box center [697, 80] width 64 height 25
